Goal: Transaction & Acquisition: Purchase product/service

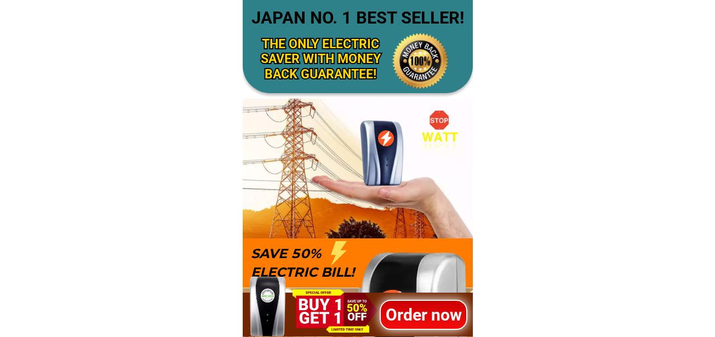
drag, startPoint x: 410, startPoint y: 331, endPoint x: 412, endPoint y: 326, distance: 5.9
click at [411, 330] on div "Order now" at bounding box center [358, 305] width 230 height 62
click at [414, 318] on h1 "Order now" at bounding box center [423, 314] width 88 height 25
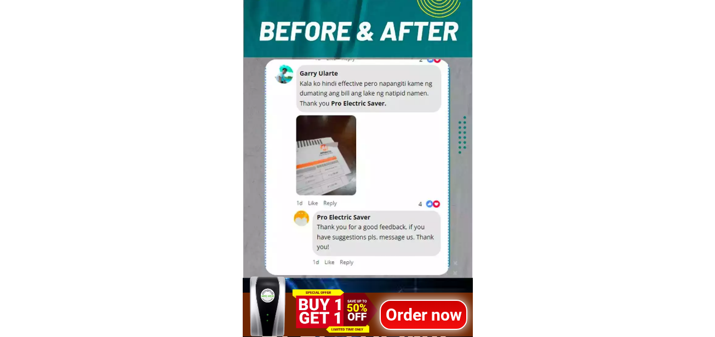
scroll to position [3065, 0]
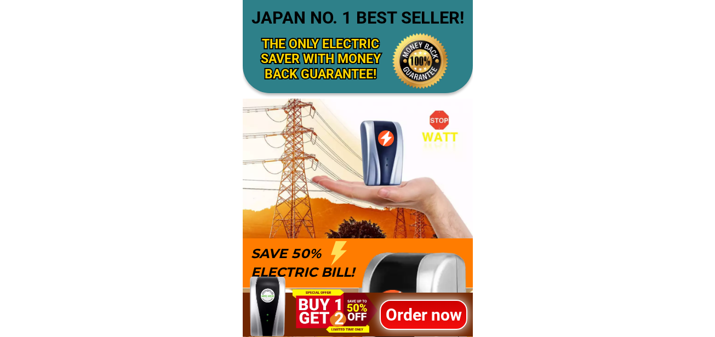
click at [420, 317] on h1 "Order now" at bounding box center [423, 314] width 88 height 25
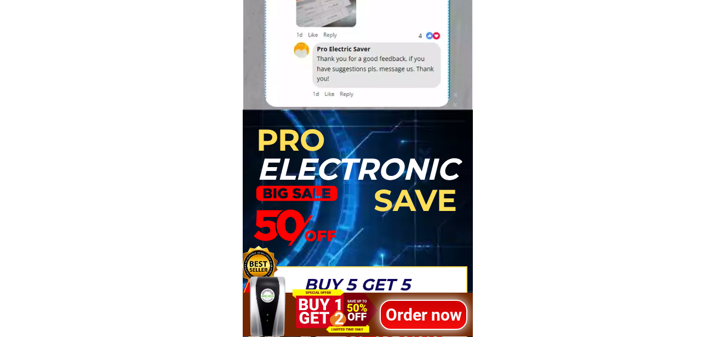
scroll to position [2736, 0]
